Goal: Task Accomplishment & Management: Use online tool/utility

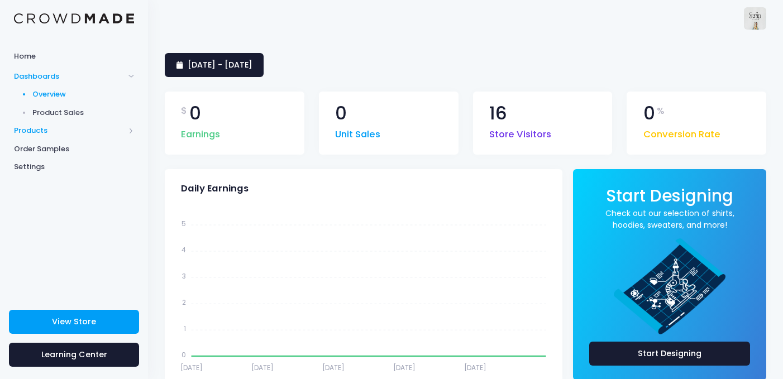
click at [67, 134] on span "Products" at bounding box center [69, 130] width 111 height 11
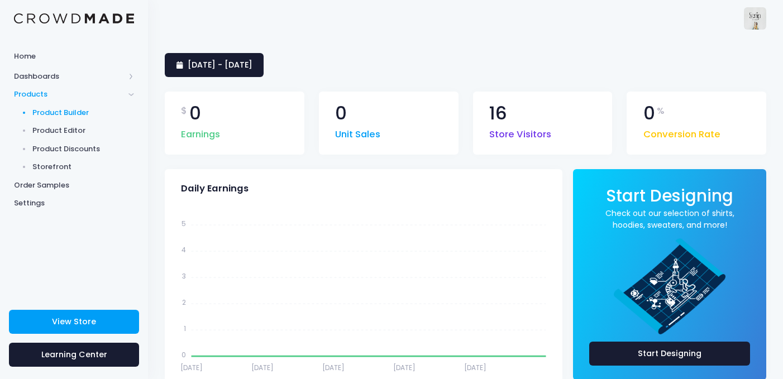
click at [64, 117] on span "Product Builder" at bounding box center [83, 112] width 102 height 11
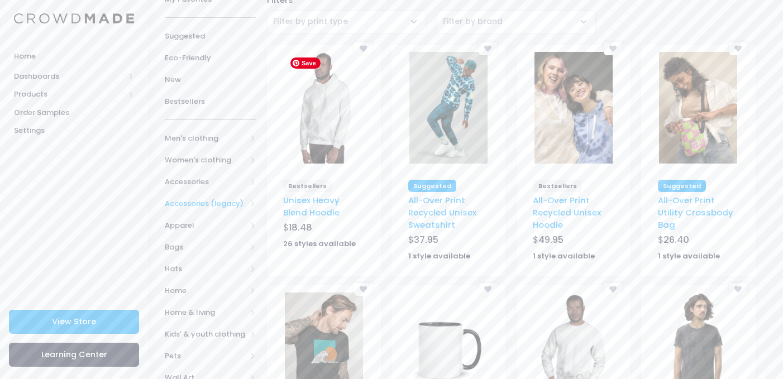
scroll to position [112, 0]
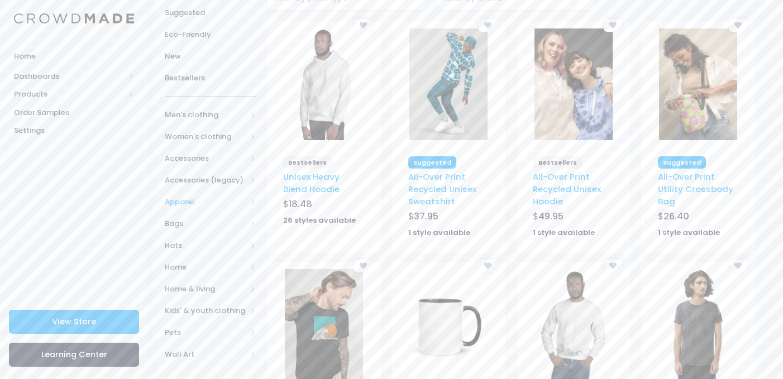
click at [241, 200] on span "Apparel" at bounding box center [206, 202] width 82 height 11
click at [234, 223] on span "All Apparel" at bounding box center [213, 223] width 60 height 11
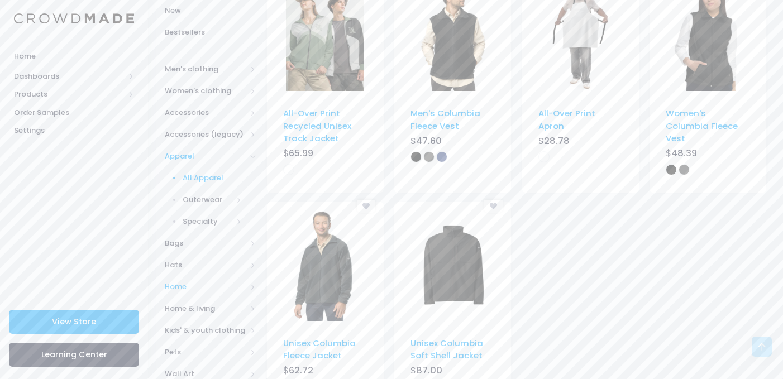
scroll to position [174, 0]
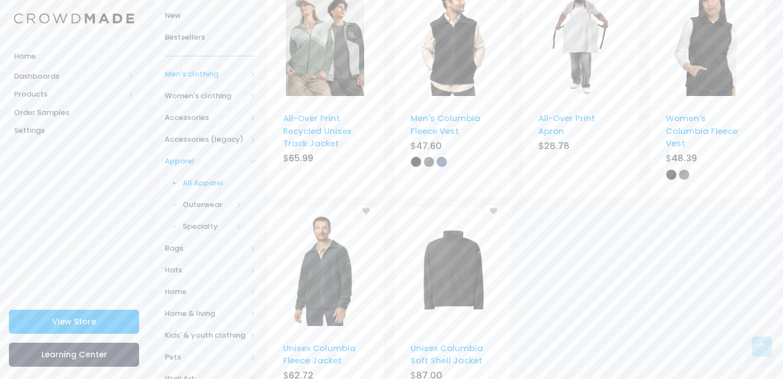
click at [207, 77] on span "Men's clothing" at bounding box center [206, 74] width 82 height 11
click at [208, 180] on span "All shirts" at bounding box center [208, 183] width 50 height 11
click at [207, 243] on span "T-shirts" at bounding box center [215, 248] width 54 height 11
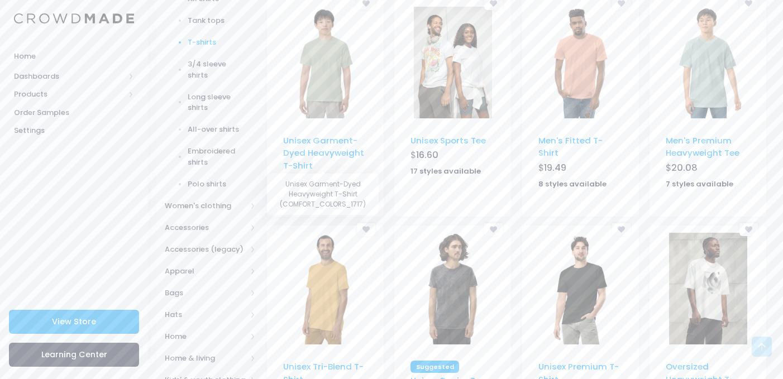
scroll to position [421, 0]
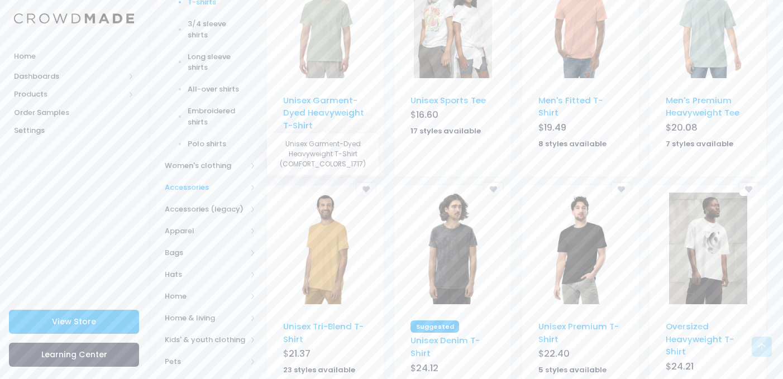
click at [220, 179] on span "Accessories" at bounding box center [210, 188] width 91 height 22
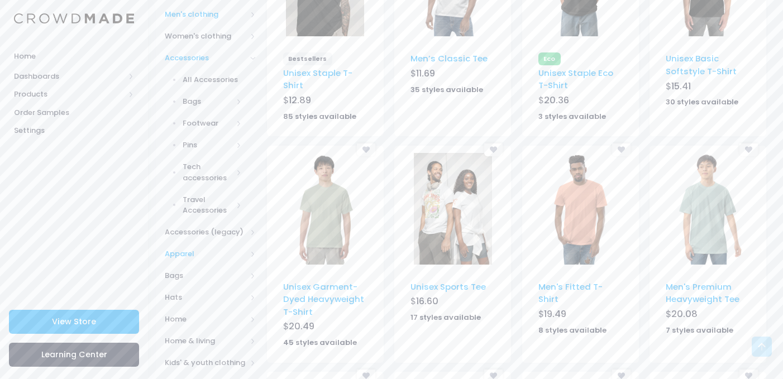
scroll to position [231, 0]
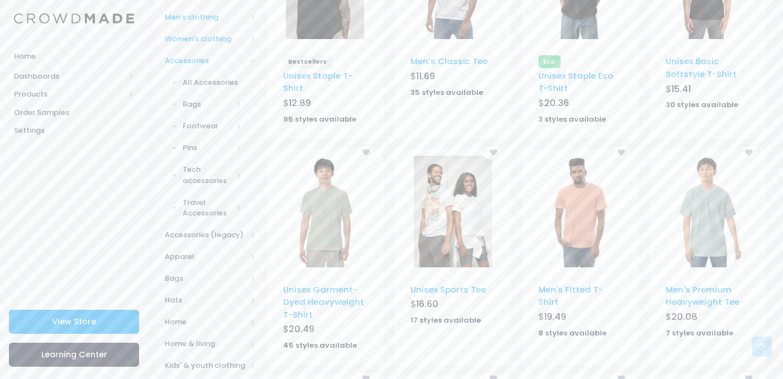
click at [218, 36] on span "Women's clothing" at bounding box center [206, 39] width 82 height 11
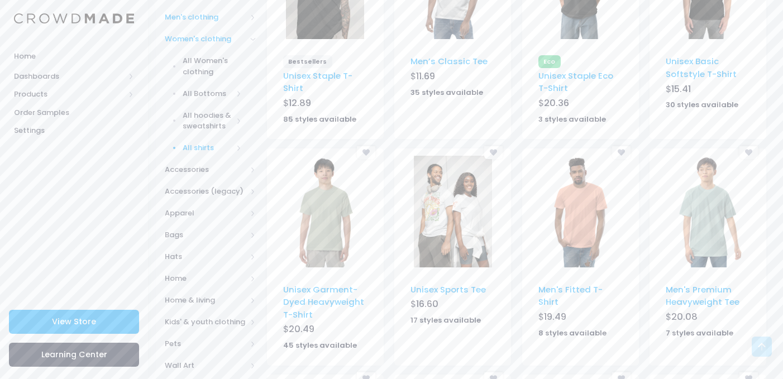
click at [205, 147] on span "All shirts" at bounding box center [208, 147] width 50 height 11
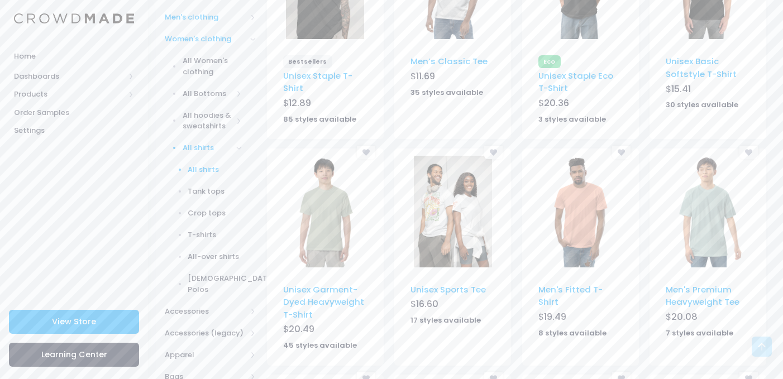
click at [200, 175] on span "All shirts" at bounding box center [215, 169] width 54 height 11
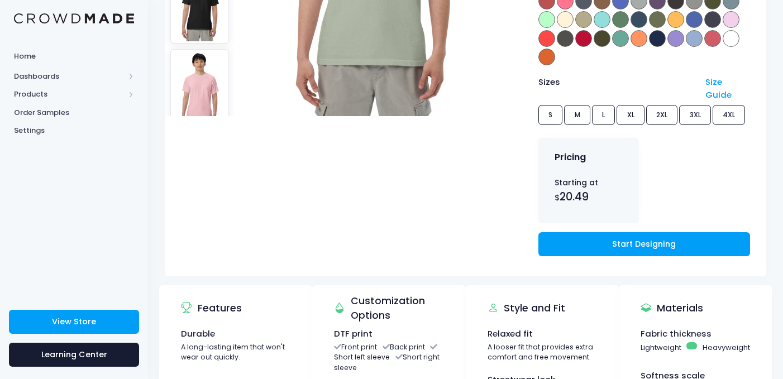
scroll to position [392, 0]
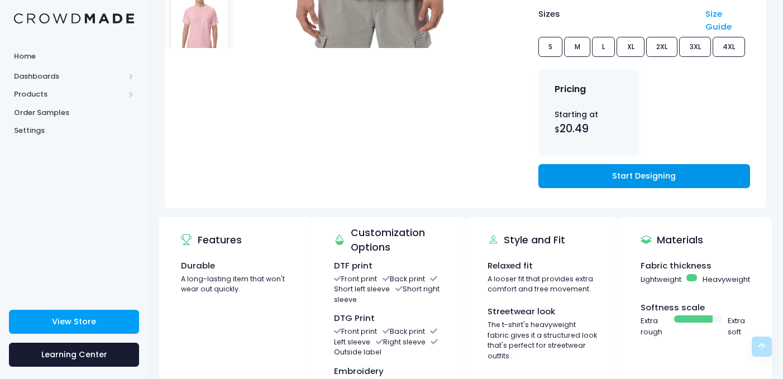
click at [613, 172] on link "Start Designing" at bounding box center [645, 176] width 212 height 24
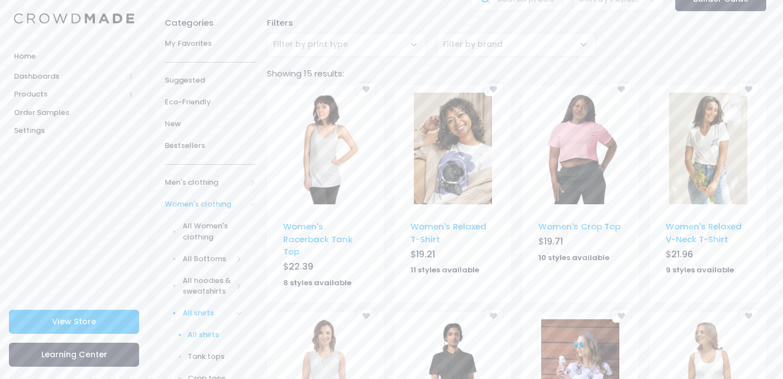
scroll to position [154, 0]
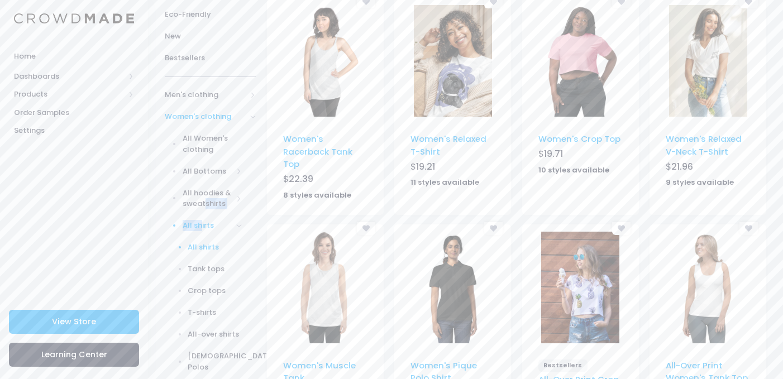
drag, startPoint x: 205, startPoint y: 207, endPoint x: 199, endPoint y: 232, distance: 26.4
click at [199, 229] on div "All Women's clothing All Bottoms All Bottoms Leggings Shorts Skirts Sweatpants …" at bounding box center [203, 253] width 106 height 251
click at [192, 227] on span "All shirts" at bounding box center [208, 225] width 50 height 11
click at [175, 222] on link "All shirts" at bounding box center [203, 226] width 106 height 22
click at [210, 141] on span "All Women's clothing" at bounding box center [213, 144] width 60 height 22
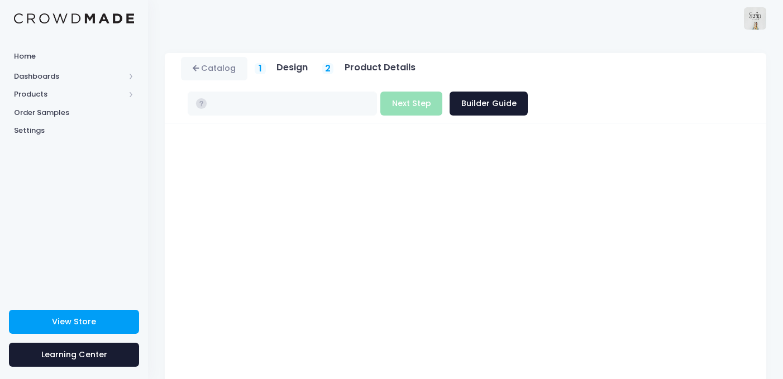
type input "$20.49 - $24.84"
click at [442, 92] on button "Next Step" at bounding box center [411, 104] width 62 height 24
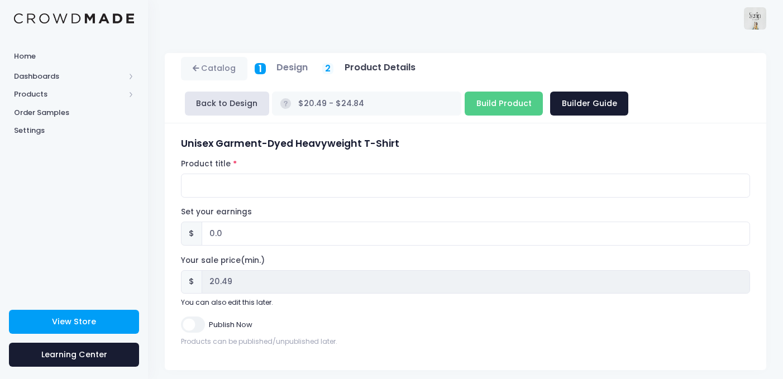
scroll to position [8, 0]
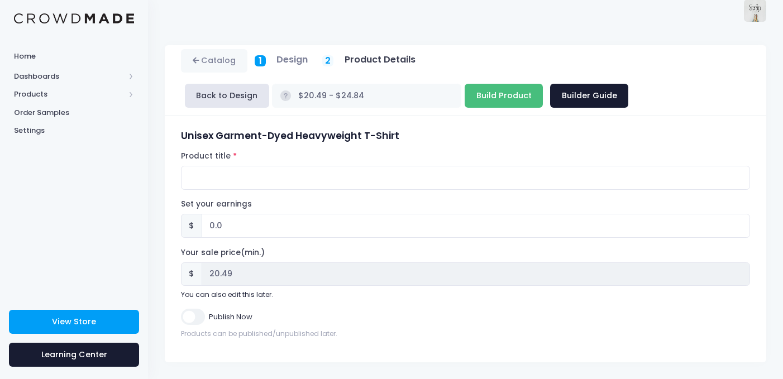
click at [465, 93] on input "Build Product" at bounding box center [504, 96] width 78 height 24
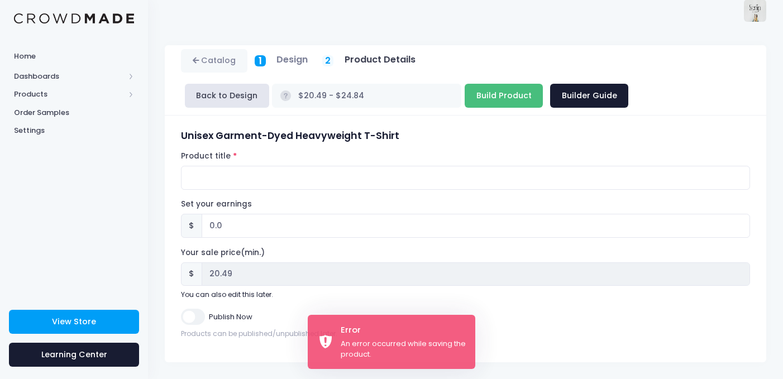
click at [465, 93] on input "Build Product" at bounding box center [504, 96] width 78 height 24
type input "Building product..."
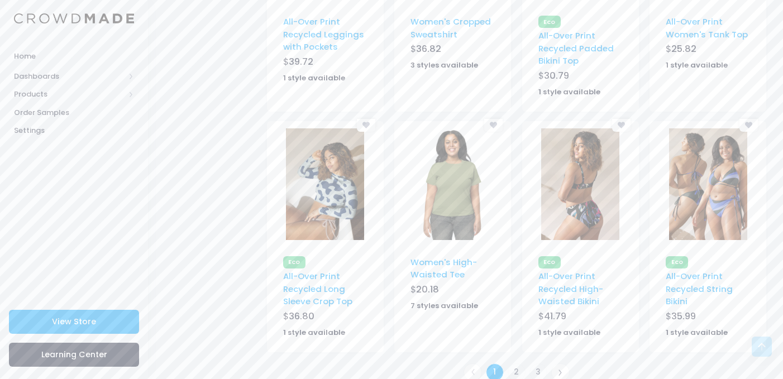
scroll to position [746, 0]
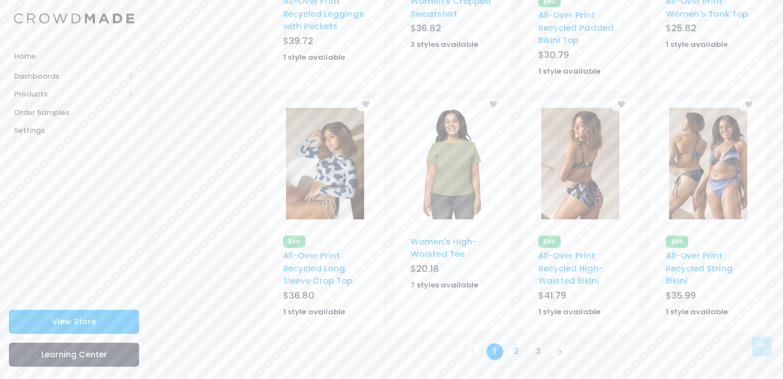
click at [515, 351] on link "2" at bounding box center [517, 352] width 18 height 18
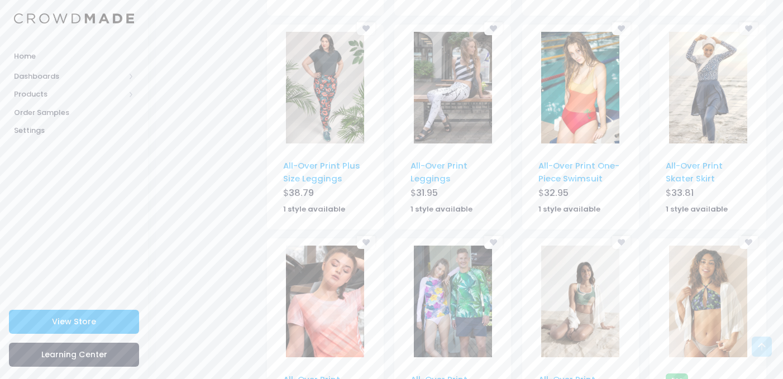
scroll to position [759, 0]
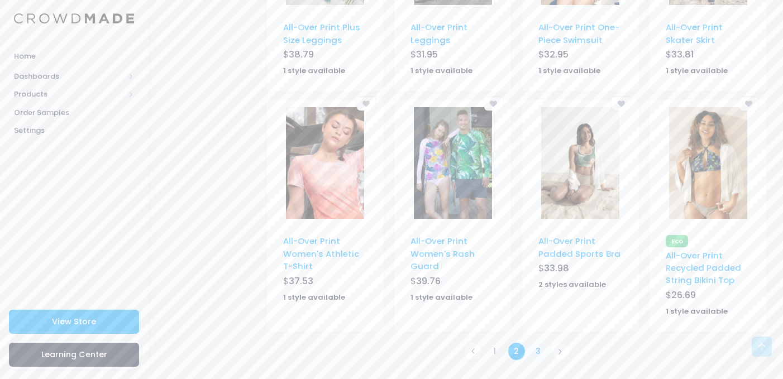
click at [542, 351] on link "3" at bounding box center [539, 351] width 18 height 18
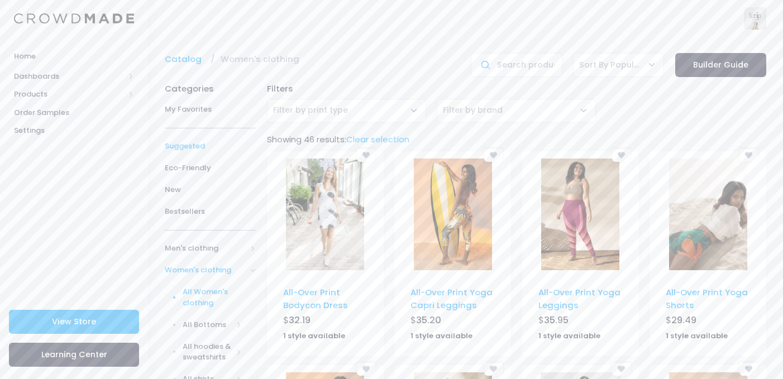
click at [208, 152] on link "Suggested" at bounding box center [210, 147] width 91 height 22
